Goal: Task Accomplishment & Management: Manage account settings

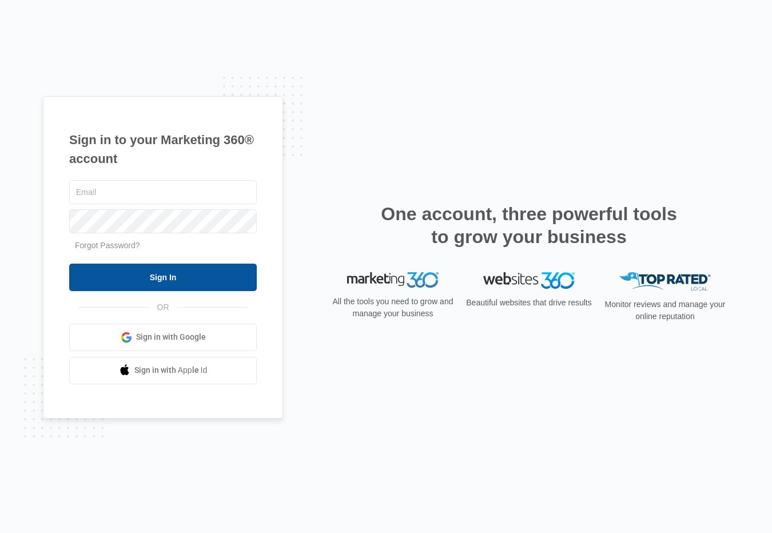
type input "[EMAIL_ADDRESS][DOMAIN_NAME]"
click at [113, 279] on input "Sign In" at bounding box center [163, 277] width 188 height 27
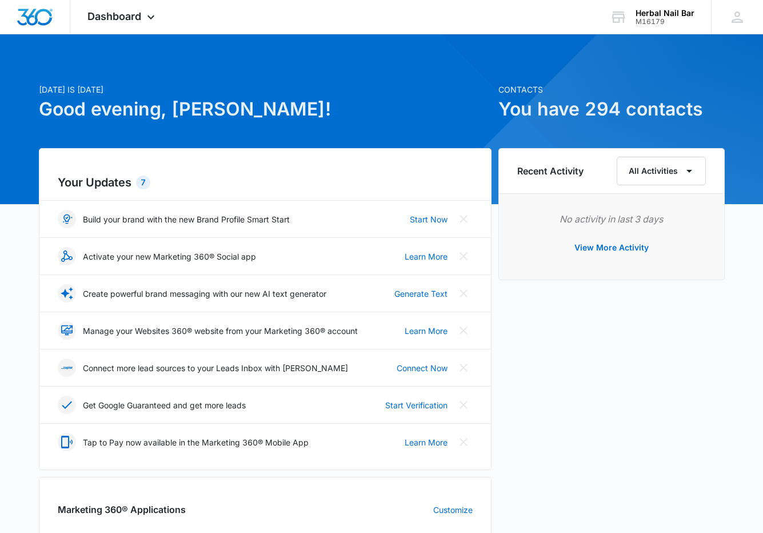
scroll to position [2, 0]
